Goal: Information Seeking & Learning: Check status

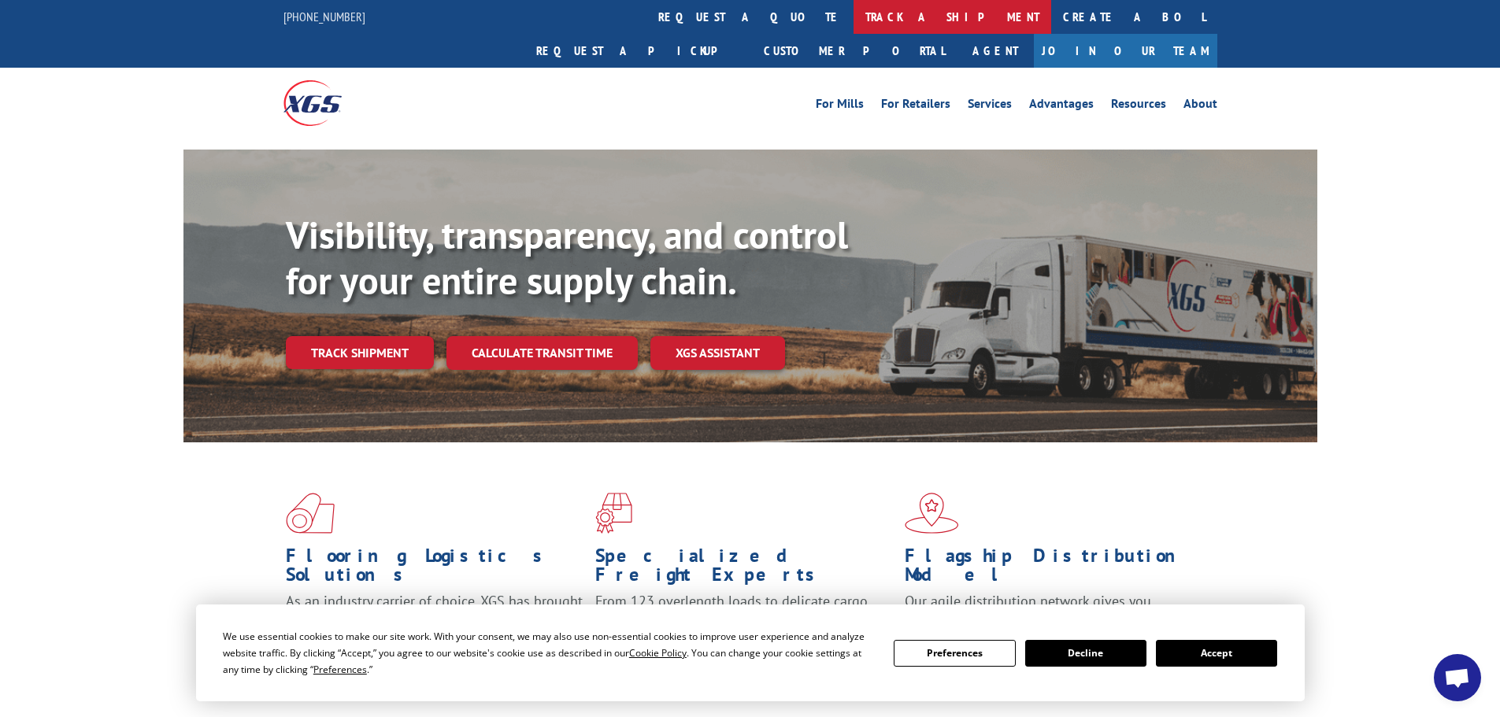
click at [853, 10] on link "track a shipment" at bounding box center [952, 17] width 198 height 34
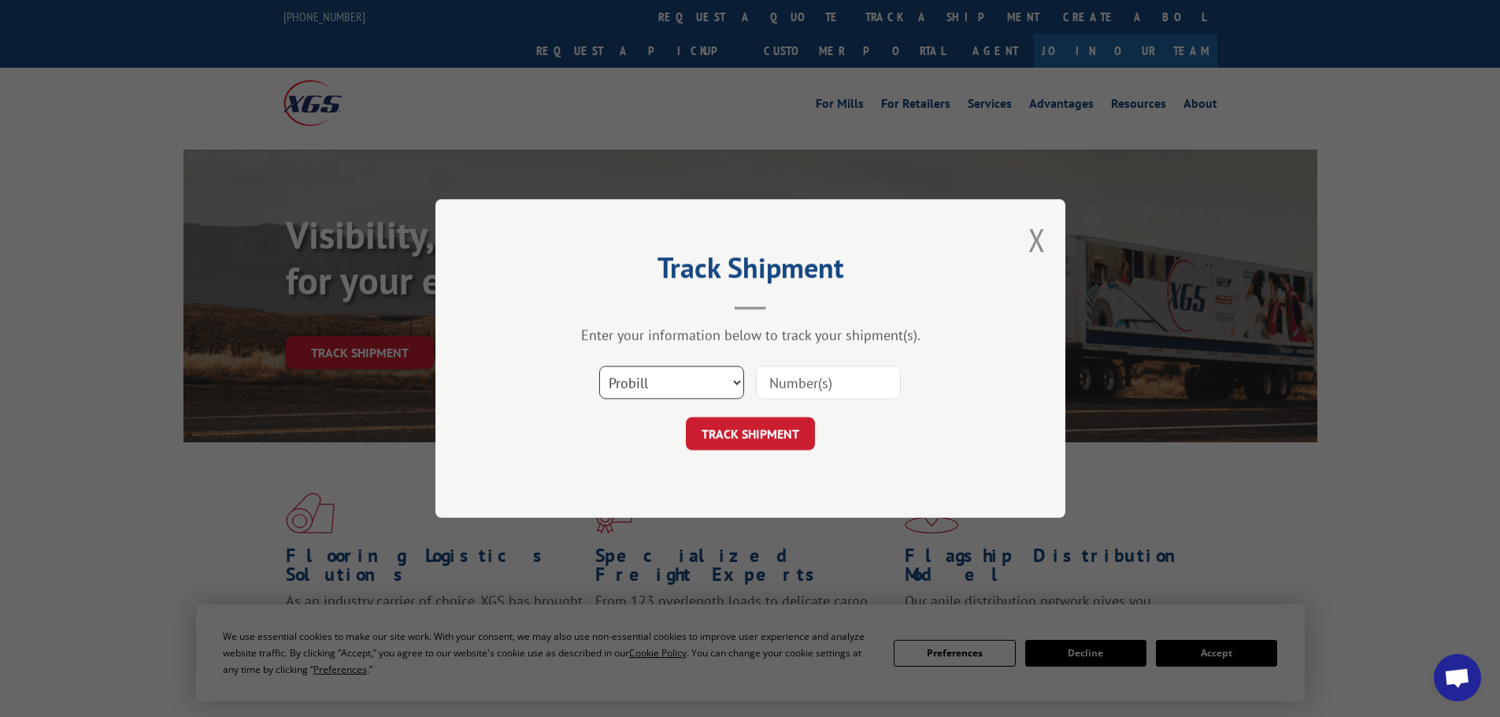
click at [670, 376] on select "Select category... Probill BOL PO" at bounding box center [671, 382] width 145 height 33
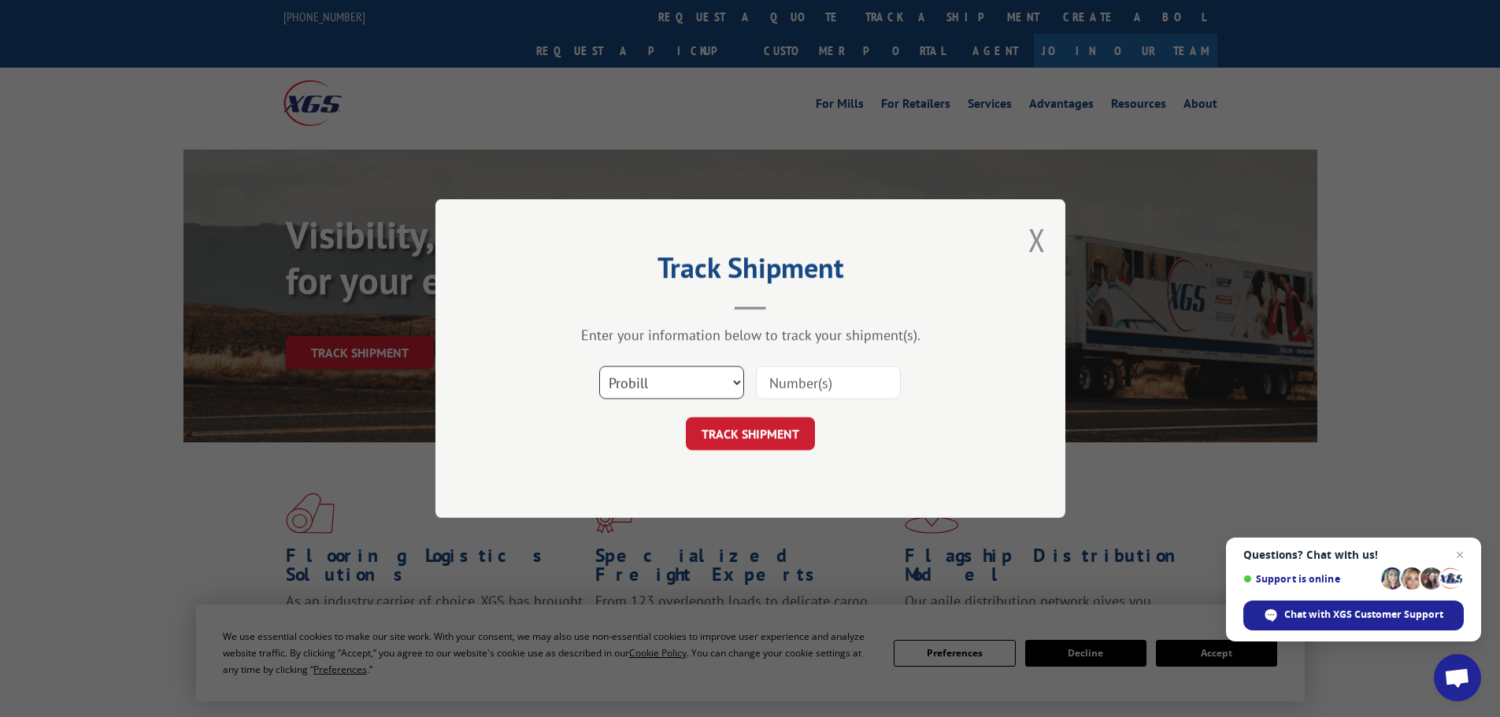
select select "po"
click at [599, 366] on select "Select category... Probill BOL PO" at bounding box center [671, 382] width 145 height 33
click at [810, 388] on input at bounding box center [828, 382] width 145 height 33
paste input "06531655"
type input "06531655"
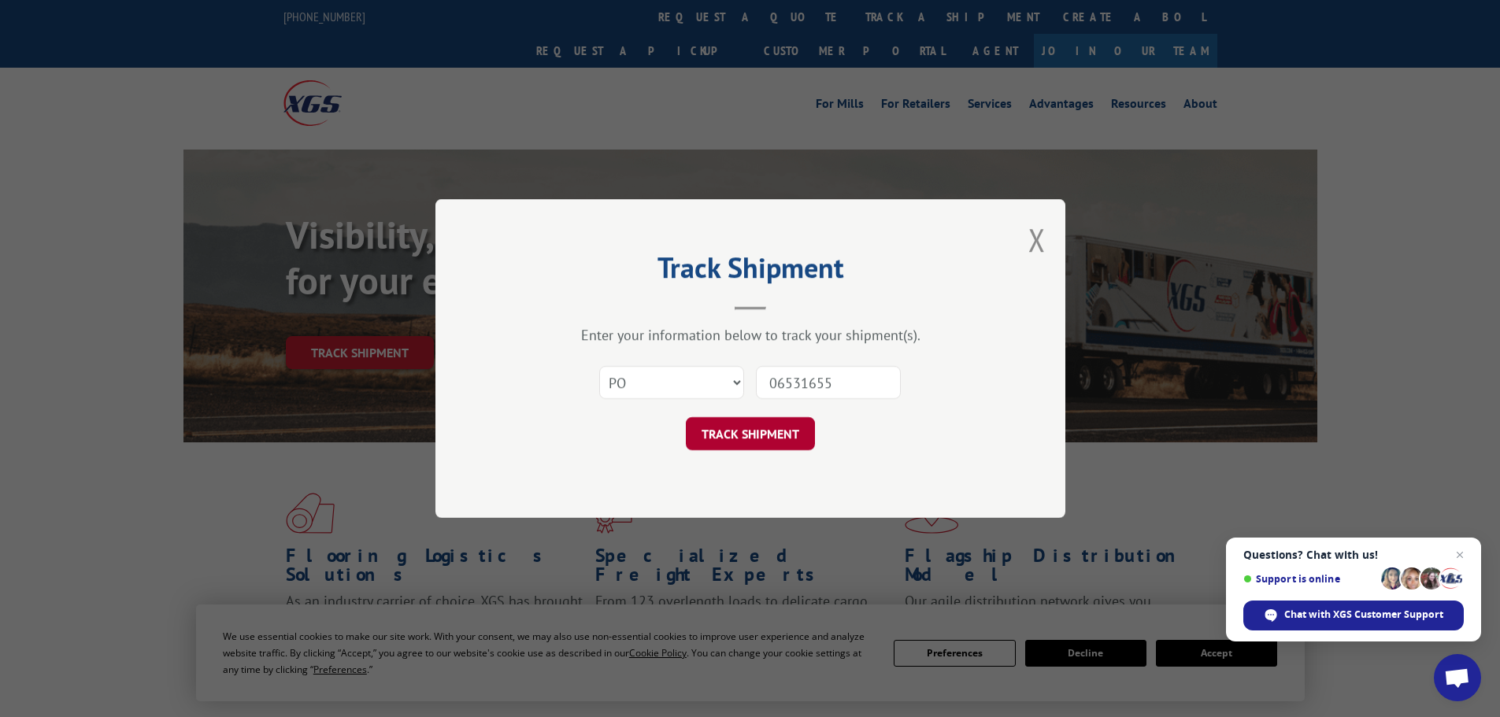
click at [769, 436] on button "TRACK SHIPMENT" at bounding box center [750, 433] width 129 height 33
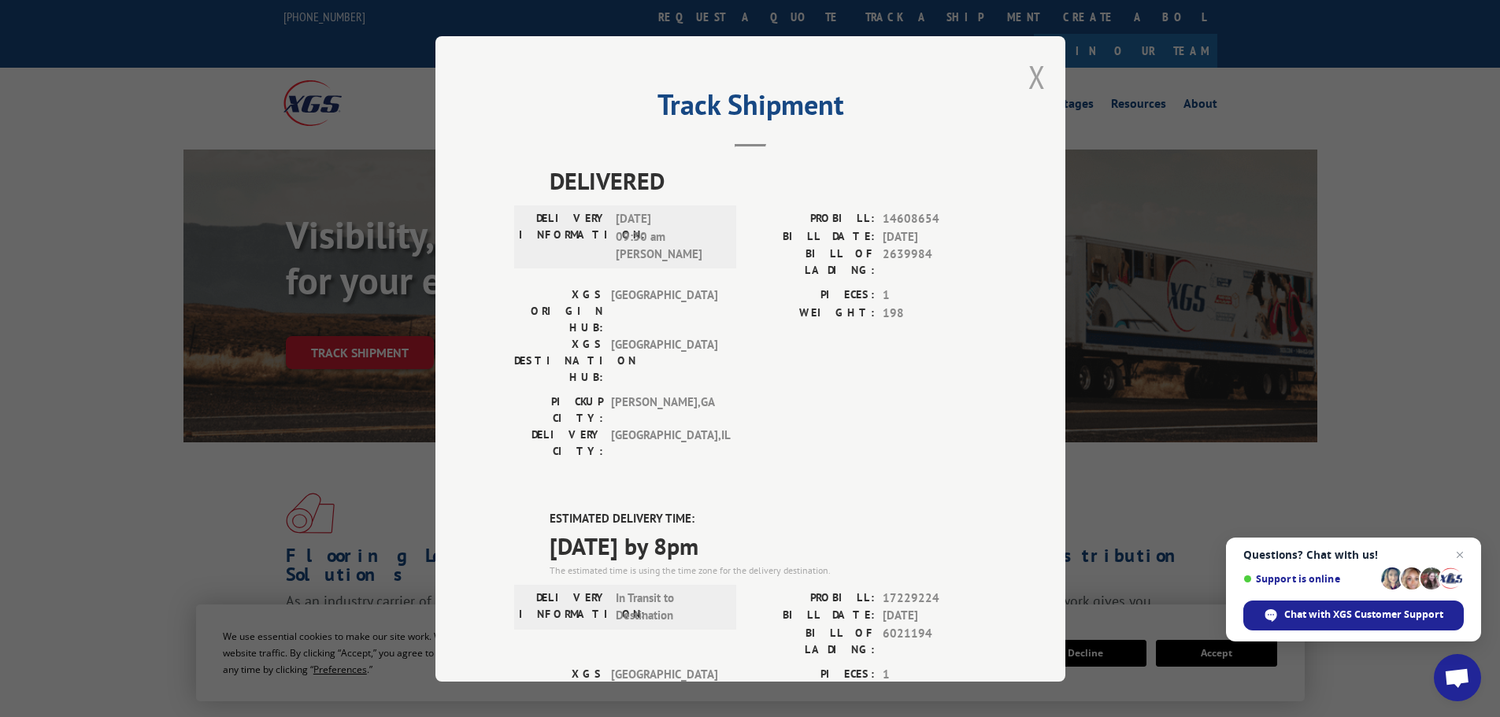
click at [1028, 69] on button "Close modal" at bounding box center [1036, 77] width 17 height 42
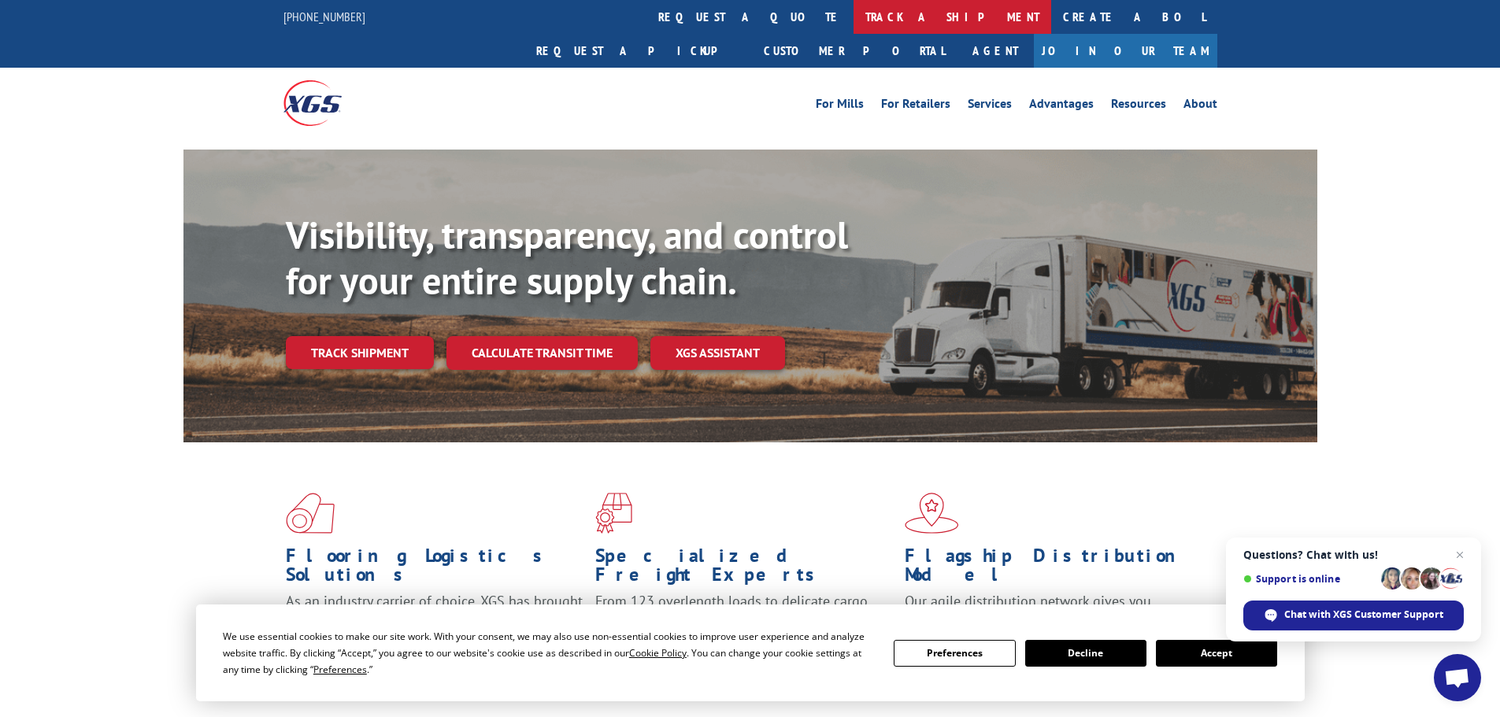
click at [853, 13] on link "track a shipment" at bounding box center [952, 17] width 198 height 34
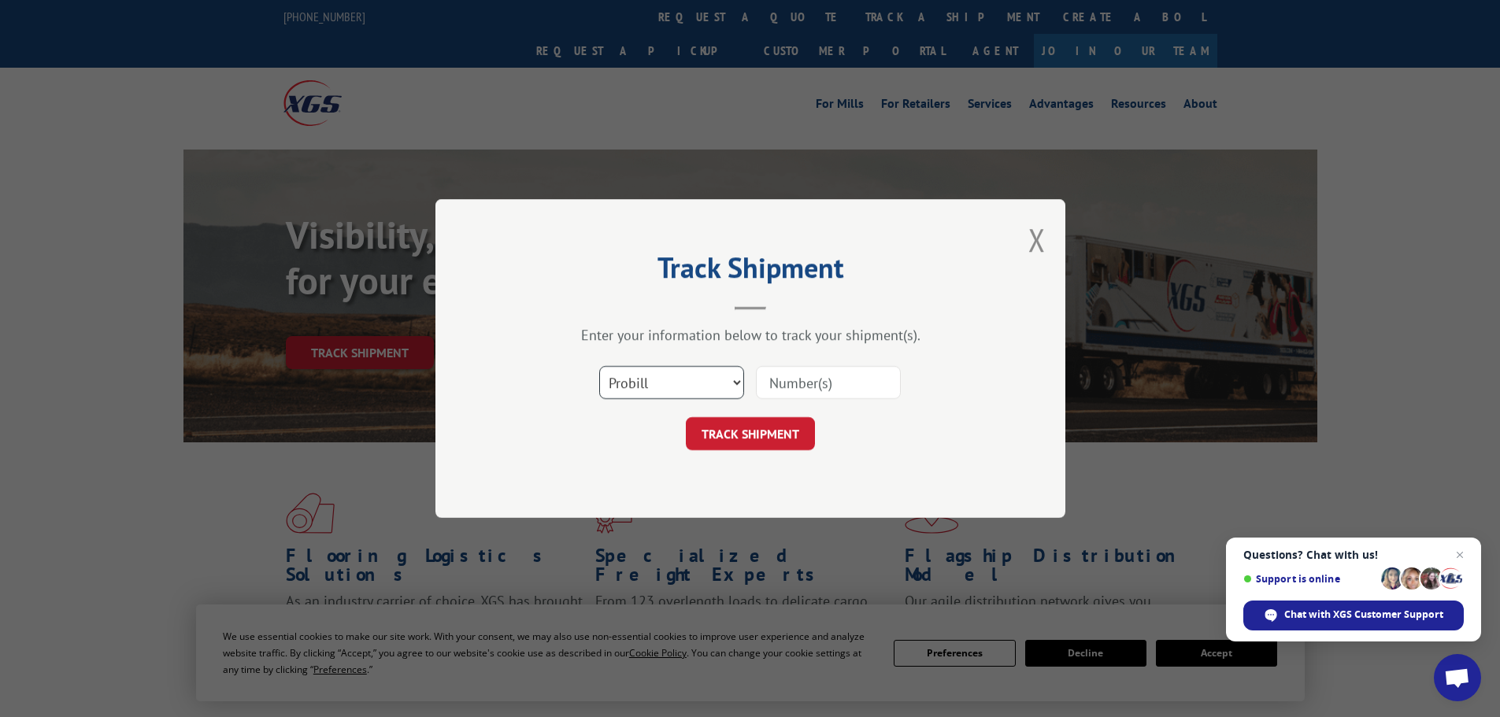
click at [641, 382] on select "Select category... Probill BOL PO" at bounding box center [671, 382] width 145 height 33
select select "po"
click at [599, 366] on select "Select category... Probill BOL PO" at bounding box center [671, 382] width 145 height 33
click at [794, 385] on input at bounding box center [828, 382] width 145 height 33
paste input "06531685"
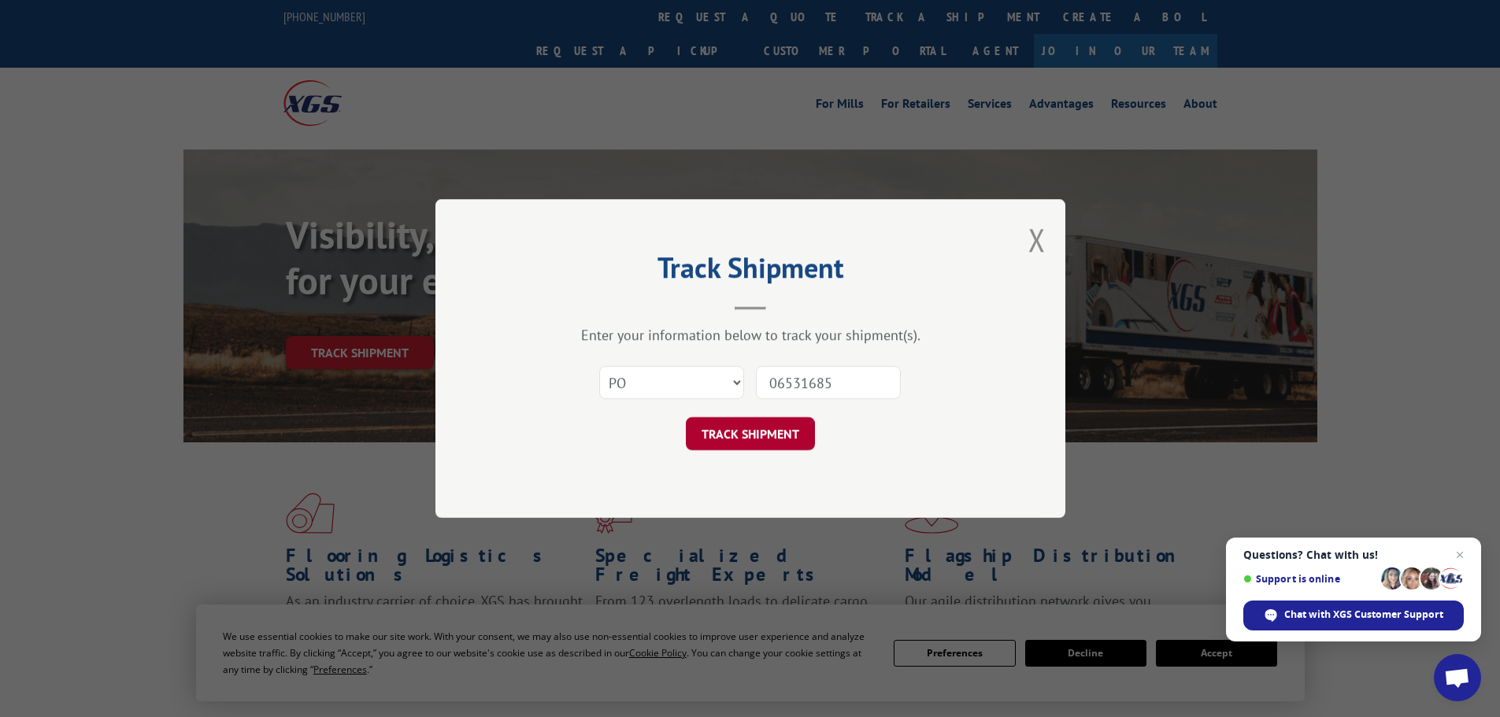
type input "06531685"
click at [758, 427] on button "TRACK SHIPMENT" at bounding box center [750, 433] width 129 height 33
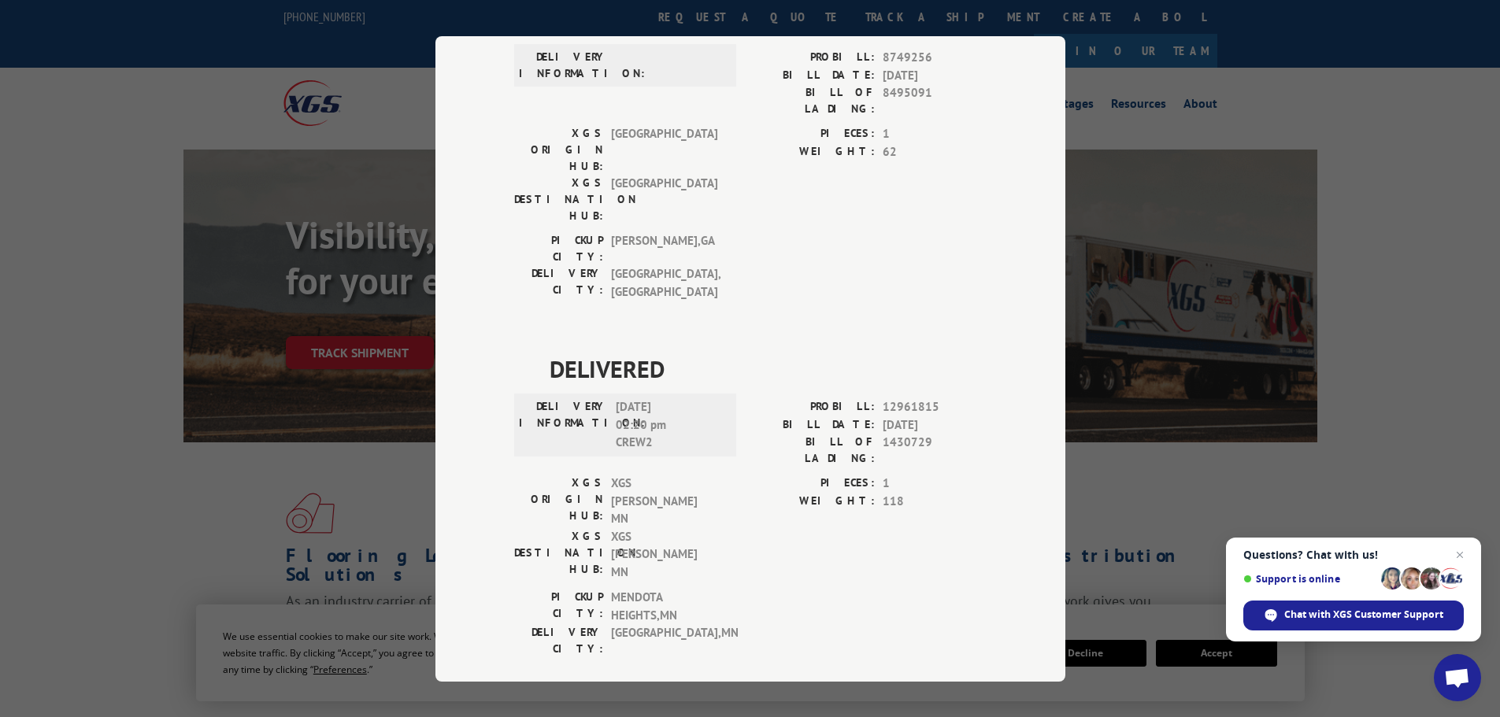
scroll to position [157, 0]
